Goal: Information Seeking & Learning: Learn about a topic

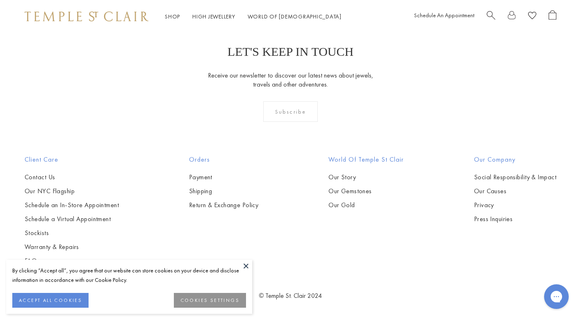
scroll to position [959, 0]
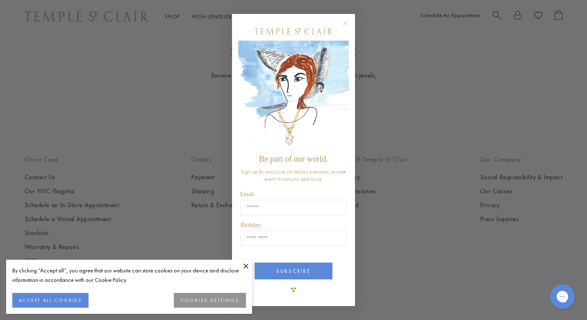
click at [344, 24] on circle "Close dialog" at bounding box center [346, 23] width 10 height 10
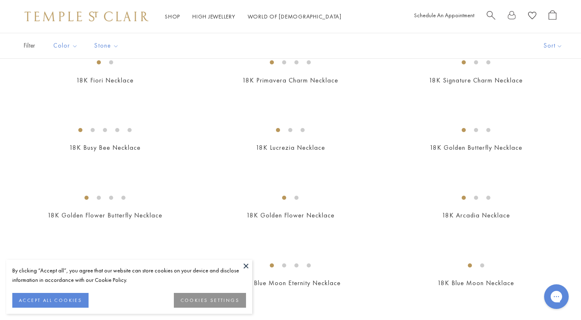
scroll to position [0, 0]
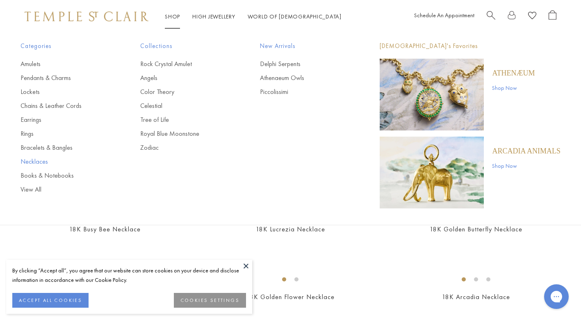
click at [41, 159] on link "Necklaces" at bounding box center [63, 161] width 87 height 9
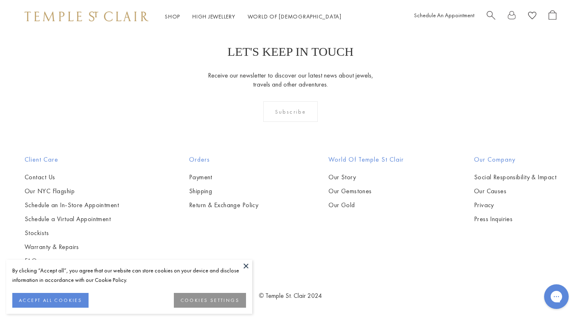
scroll to position [1217, 0]
click at [0, 0] on img at bounding box center [0, 0] width 0 height 0
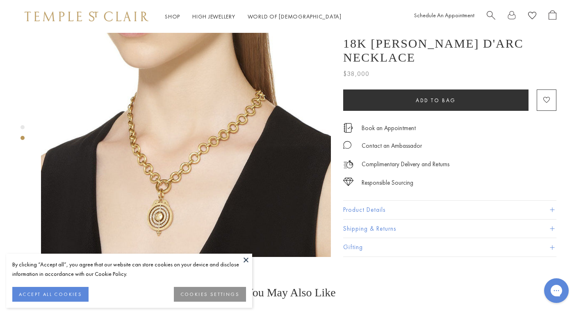
scroll to position [370, 0]
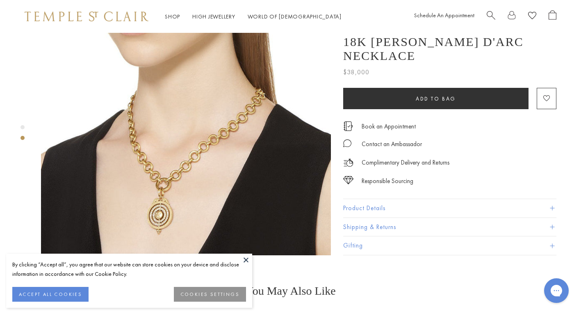
click at [370, 199] on button "Product Details" at bounding box center [449, 208] width 213 height 18
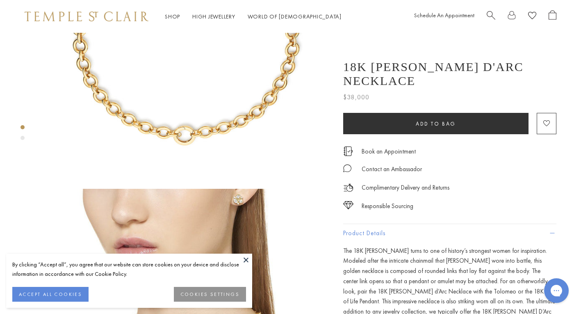
scroll to position [0, 0]
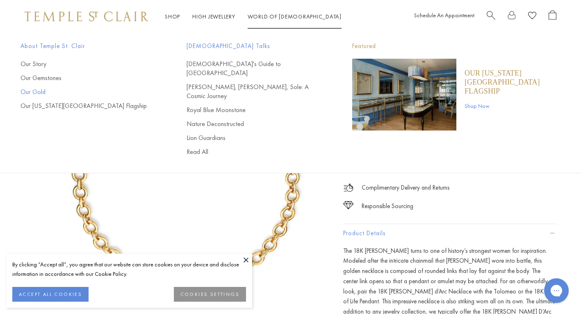
click at [34, 90] on link "Our Gold" at bounding box center [86, 91] width 133 height 9
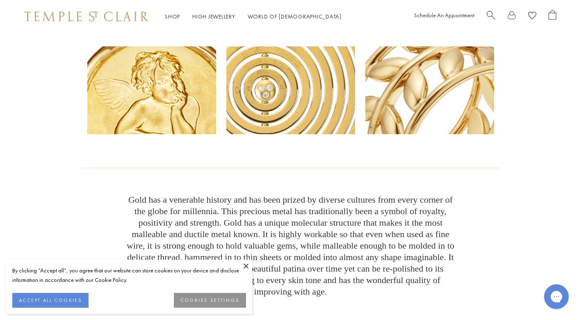
scroll to position [68, 0]
